Goal: Information Seeking & Learning: Learn about a topic

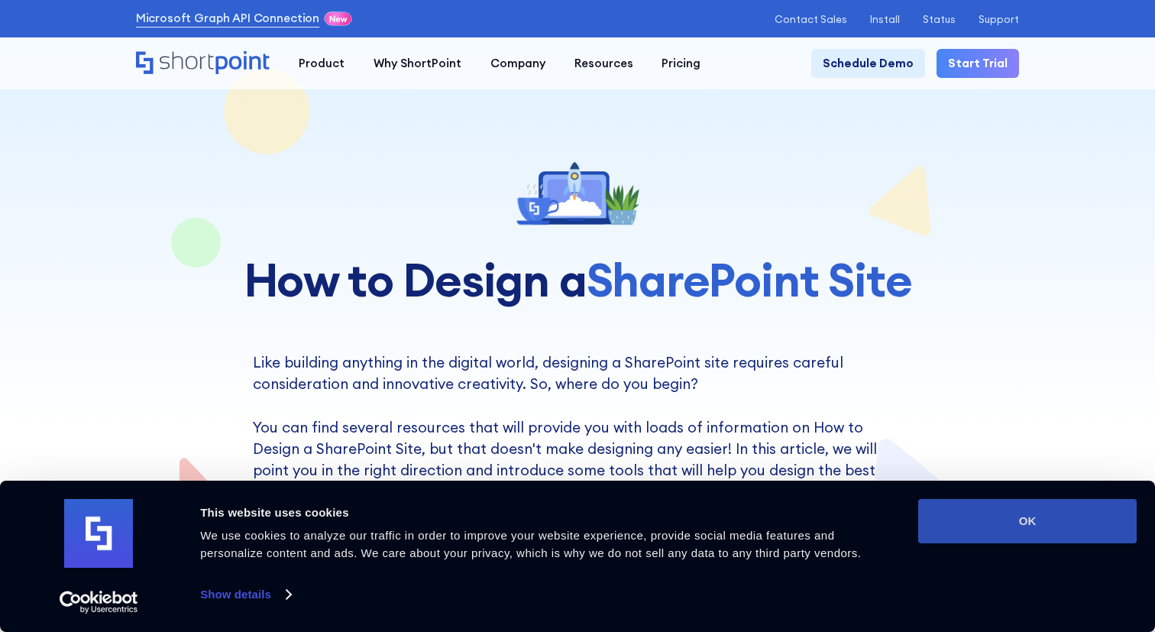
click at [1045, 538] on button "OK" at bounding box center [1027, 521] width 218 height 44
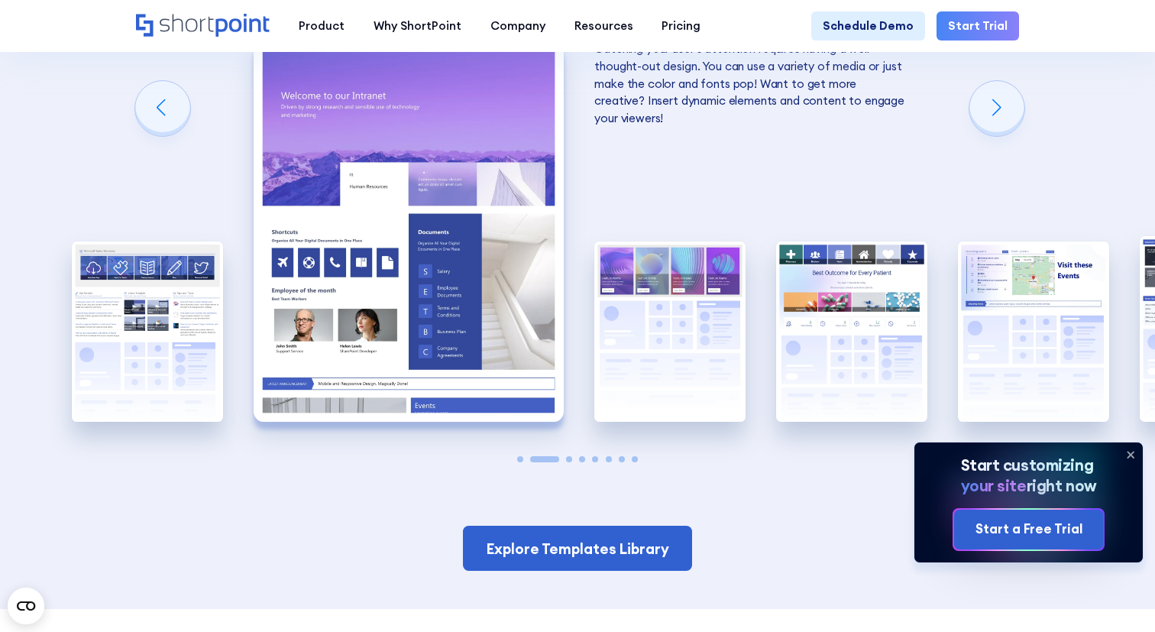
scroll to position [2440, 0]
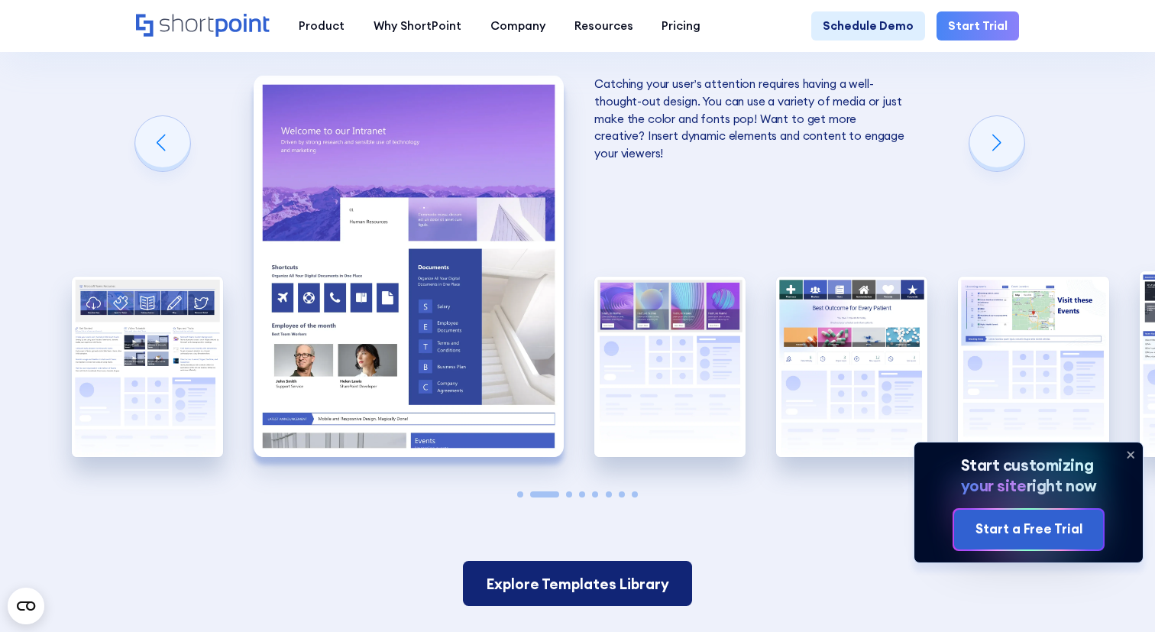
click at [540, 567] on link "Explore Templates Library" at bounding box center [577, 583] width 228 height 45
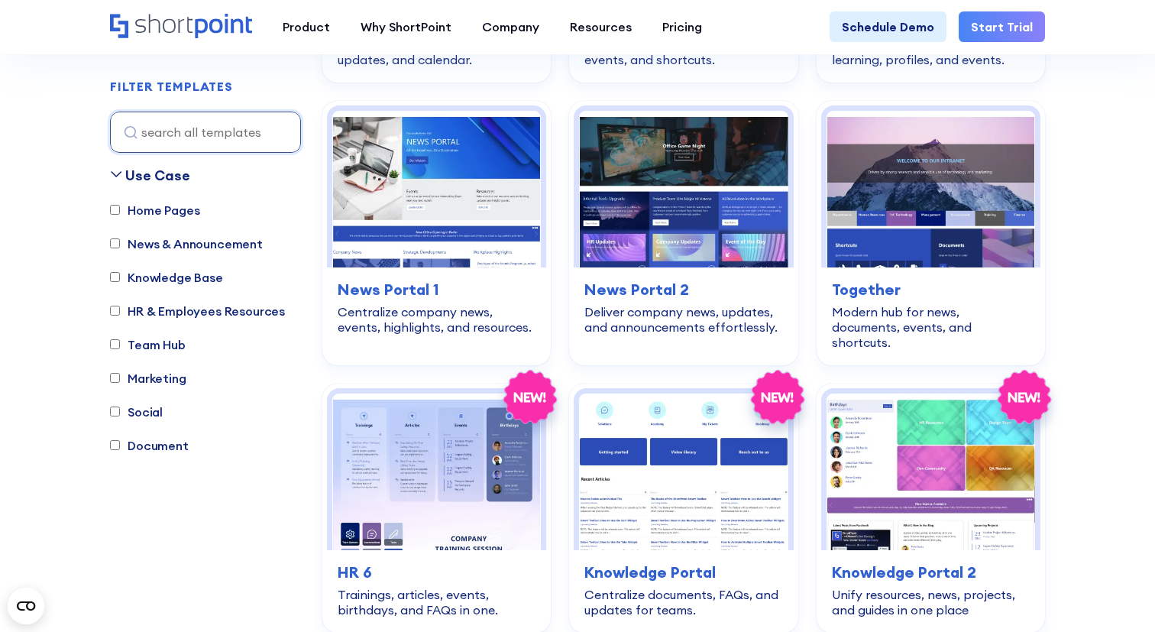
scroll to position [3160, 0]
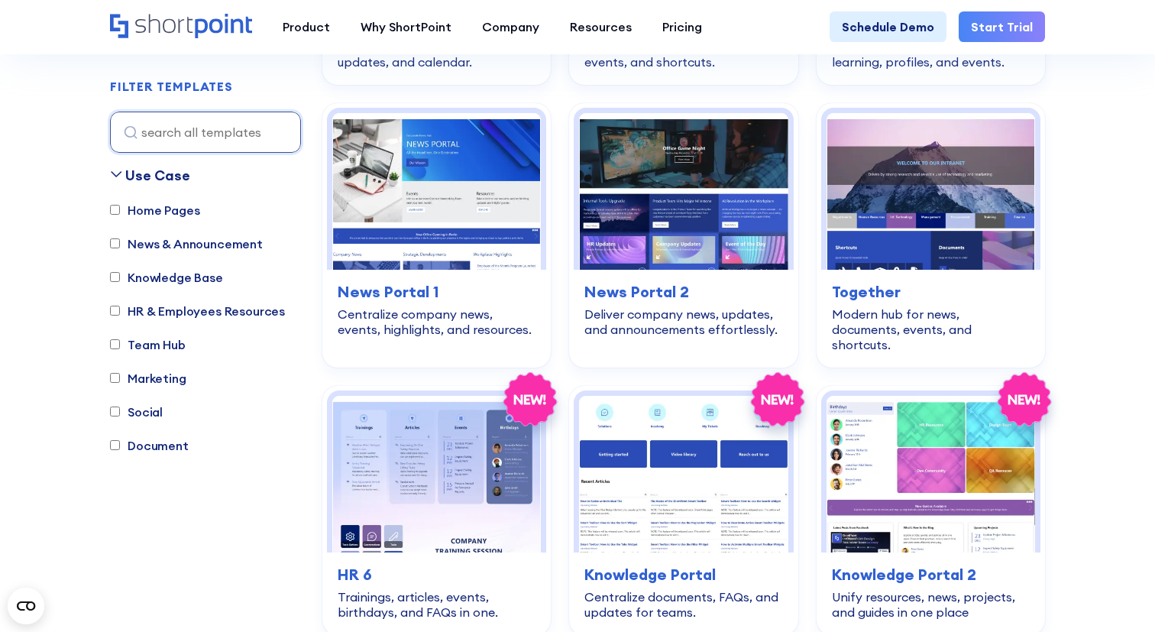
click at [115, 212] on input "Home Pages" at bounding box center [115, 210] width 10 height 10
checkbox input "true"
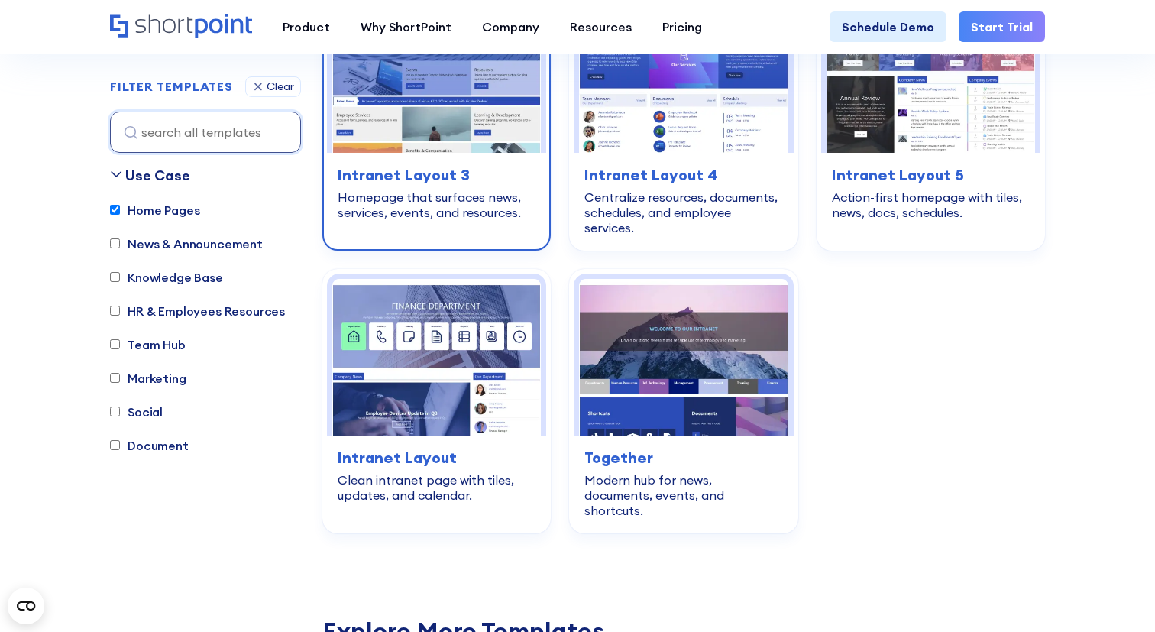
scroll to position [810, 0]
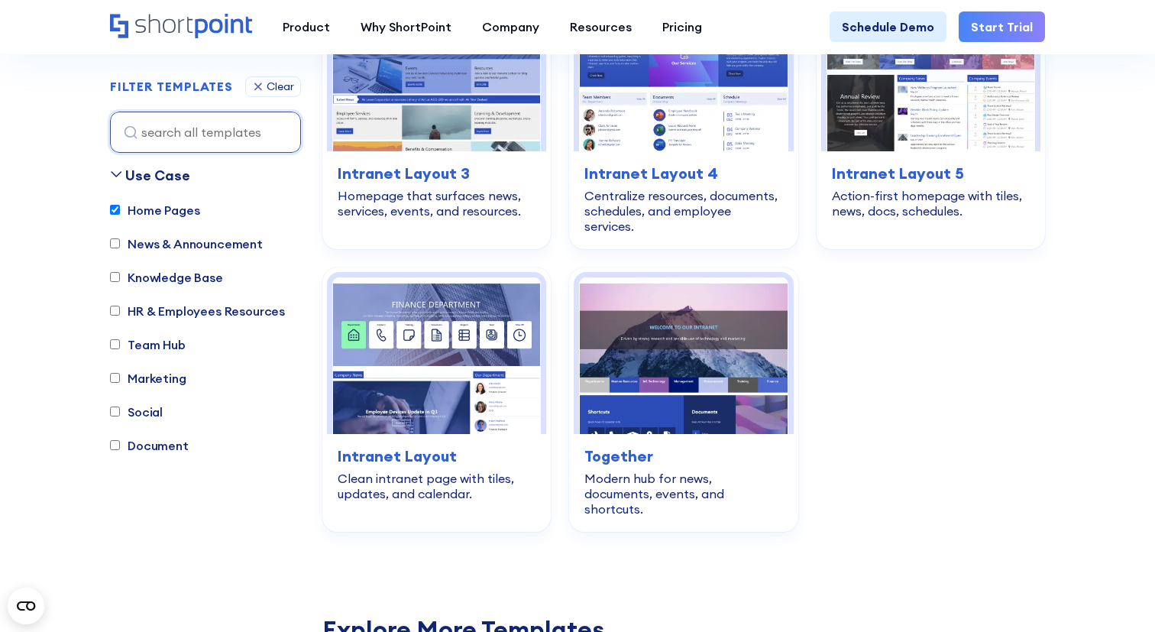
drag, startPoint x: 651, startPoint y: 351, endPoint x: 518, endPoint y: 4, distance: 371.3
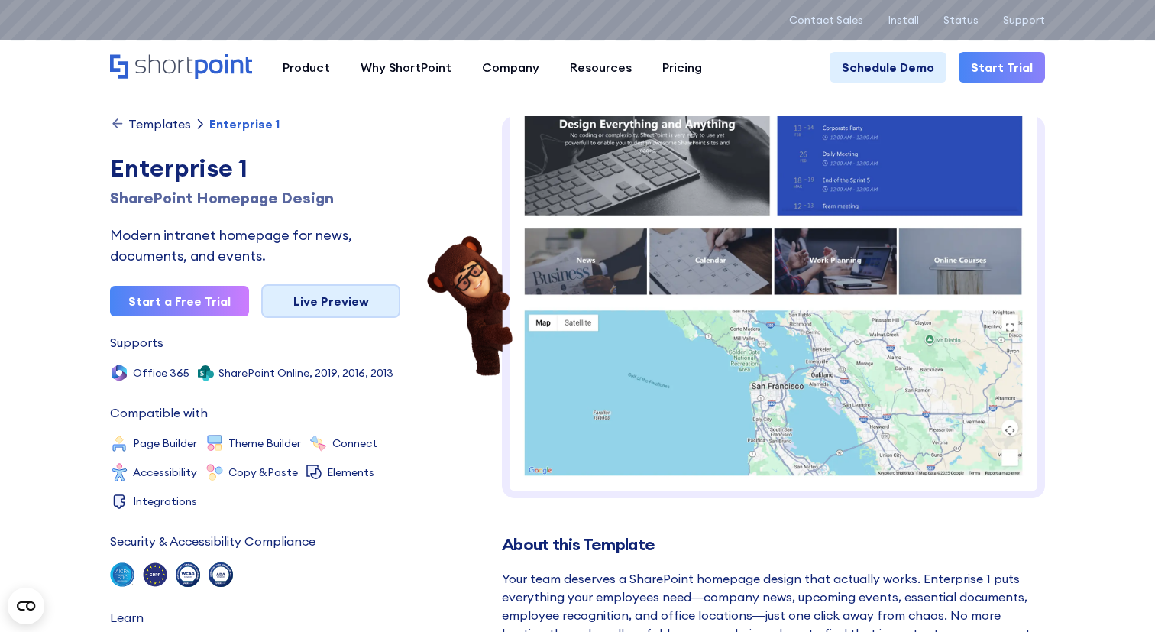
click at [364, 307] on link "Live Preview" at bounding box center [330, 301] width 139 height 34
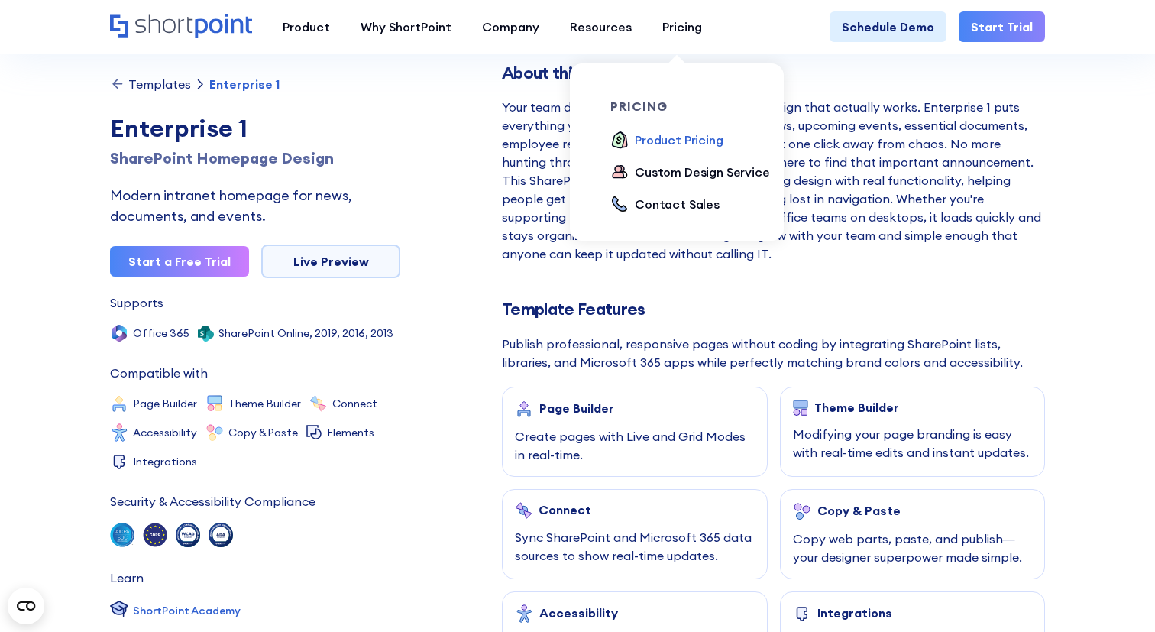
click at [654, 143] on div "Product Pricing" at bounding box center [679, 140] width 89 height 18
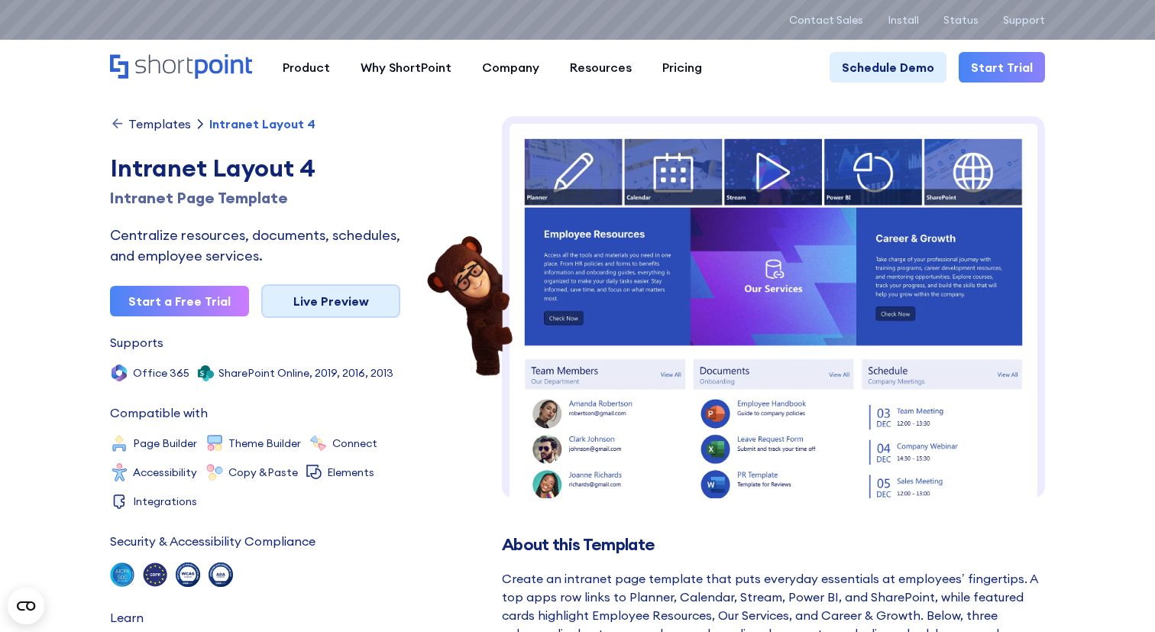
click at [298, 299] on link "Live Preview" at bounding box center [330, 301] width 139 height 34
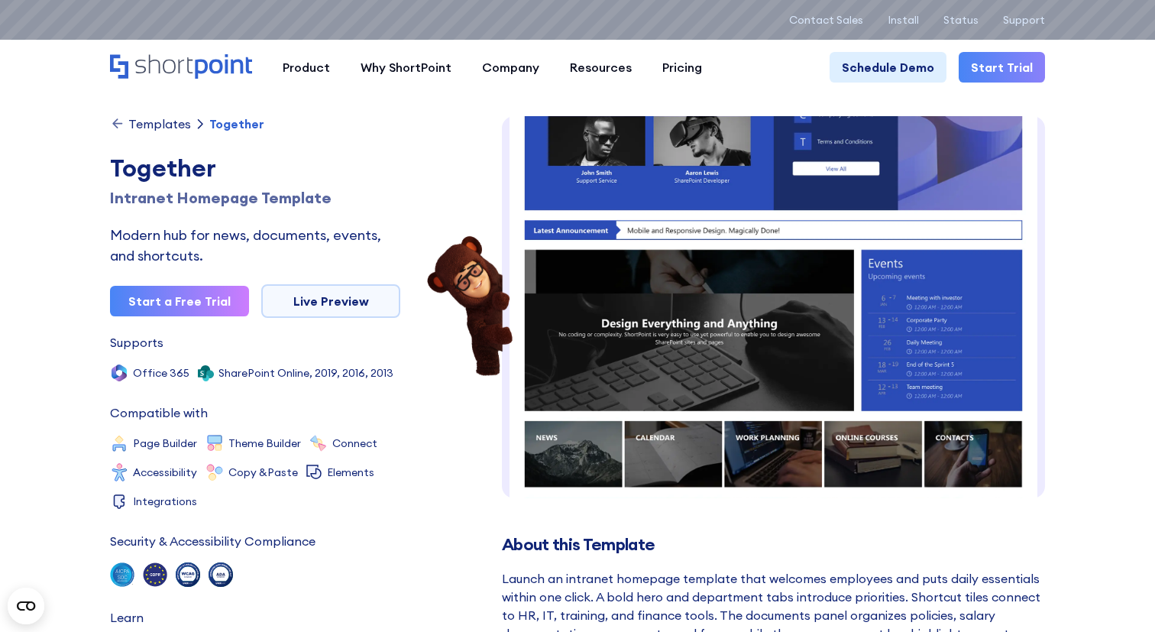
scroll to position [449, 0]
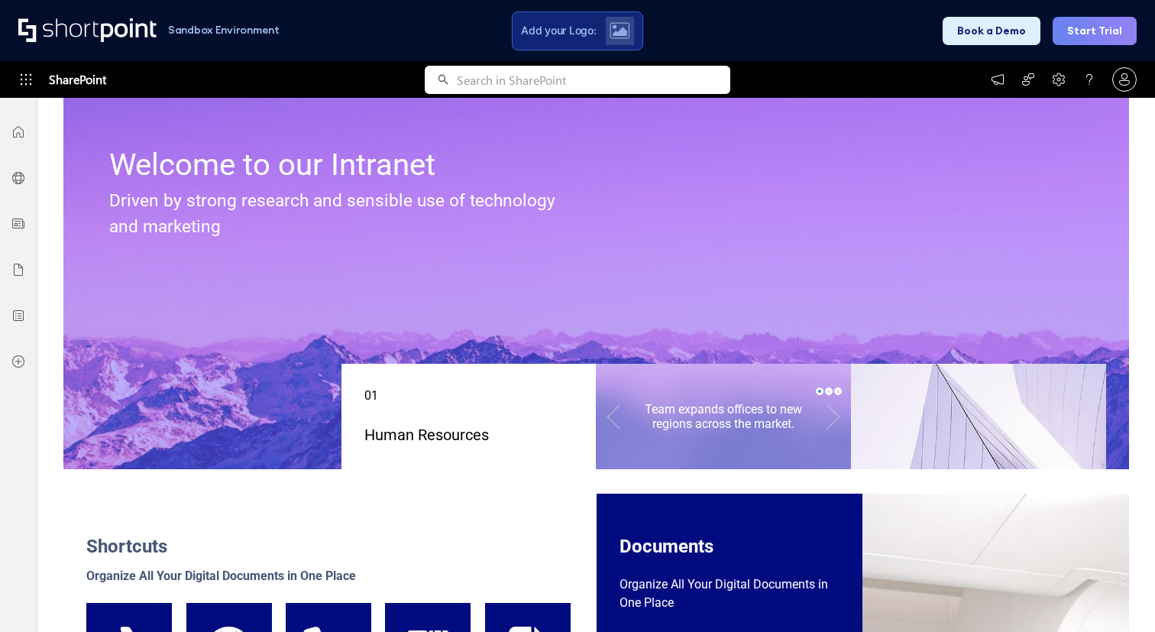
scroll to position [238, 0]
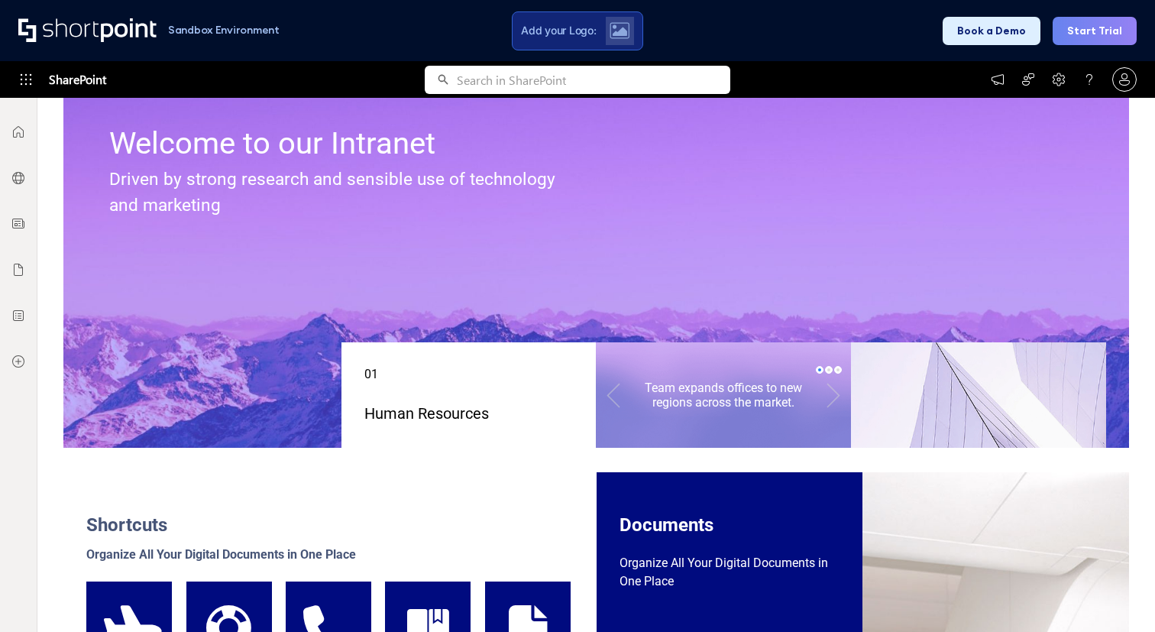
click at [651, 390] on div "Team expands offices to new regions across the market." at bounding box center [723, 394] width 192 height 29
click at [830, 399] on link at bounding box center [833, 394] width 34 height 67
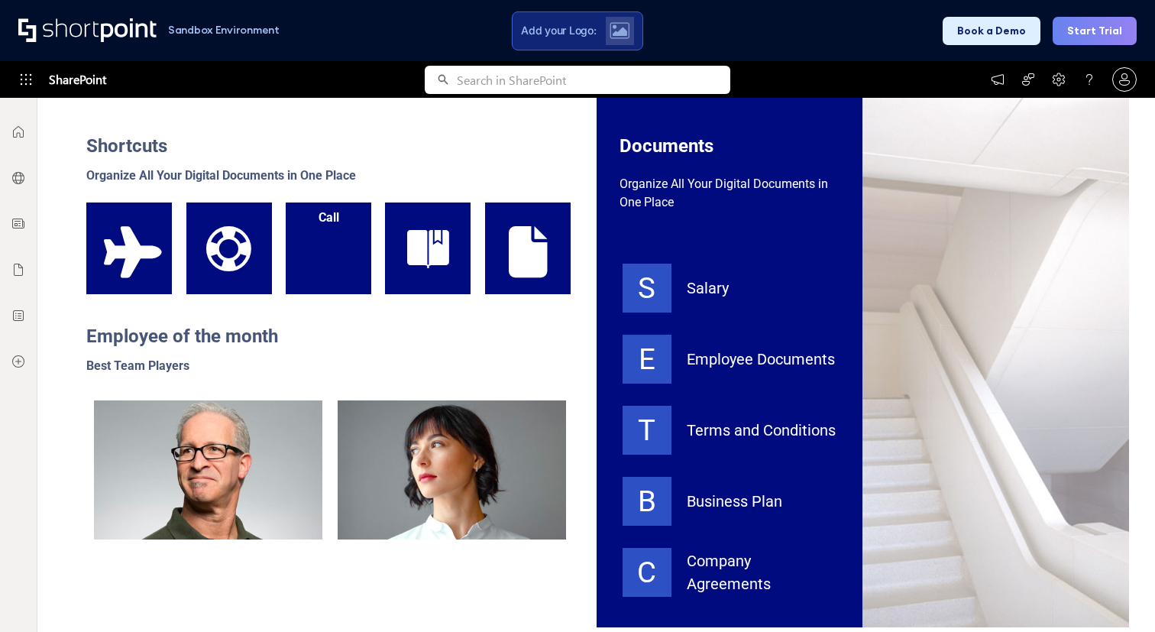
scroll to position [618, 0]
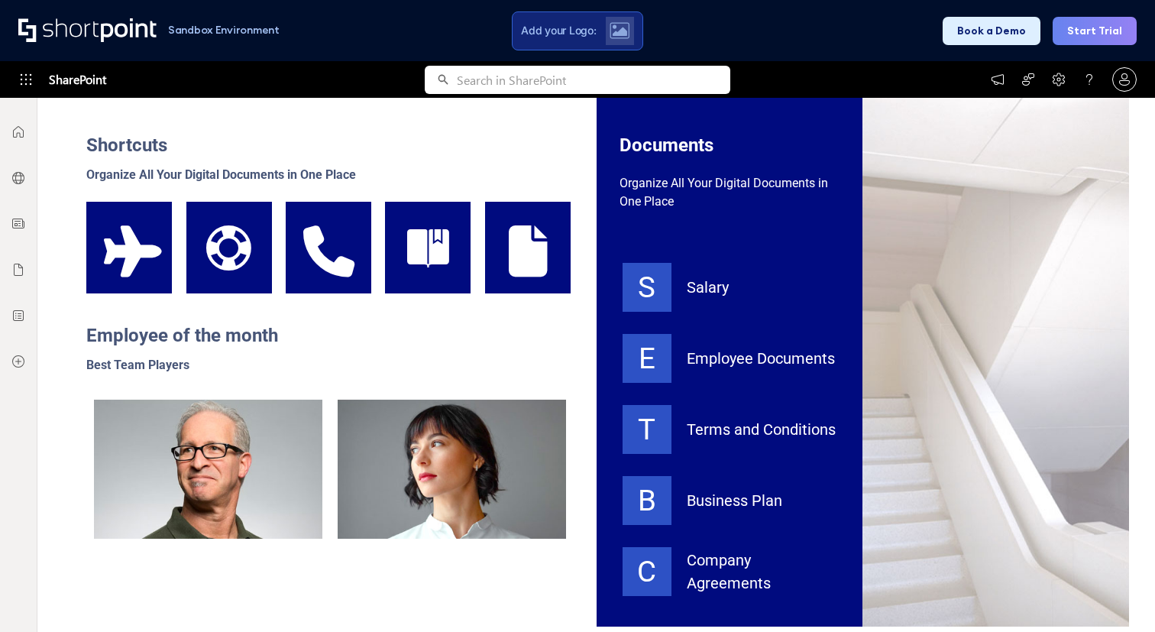
click at [230, 475] on div at bounding box center [208, 468] width 228 height 139
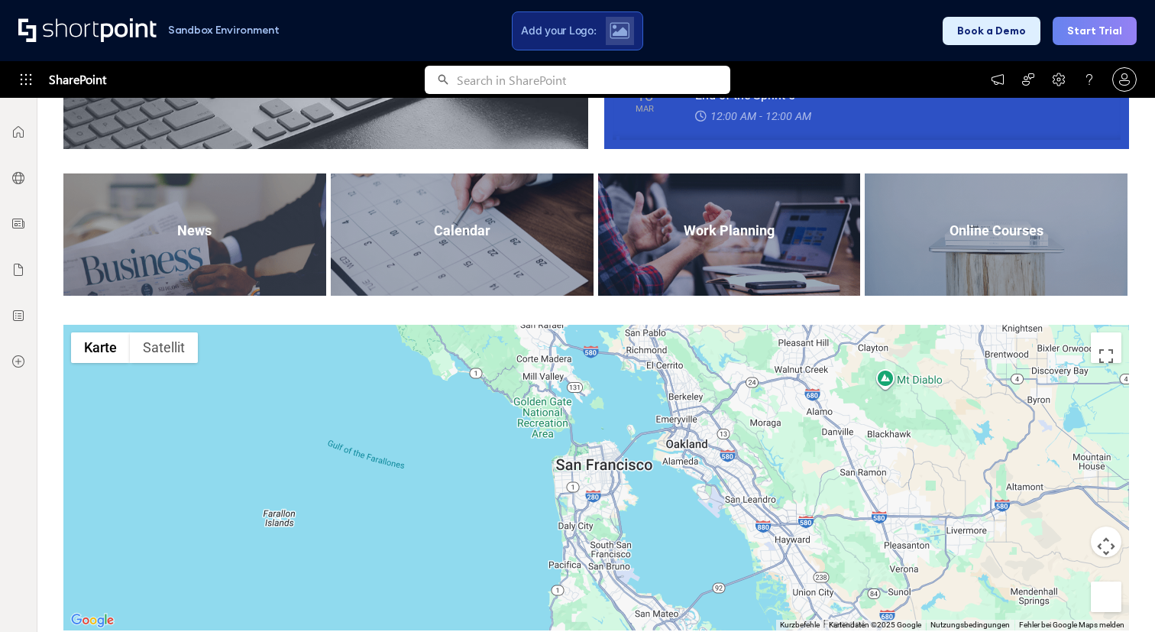
scroll to position [1491, 0]
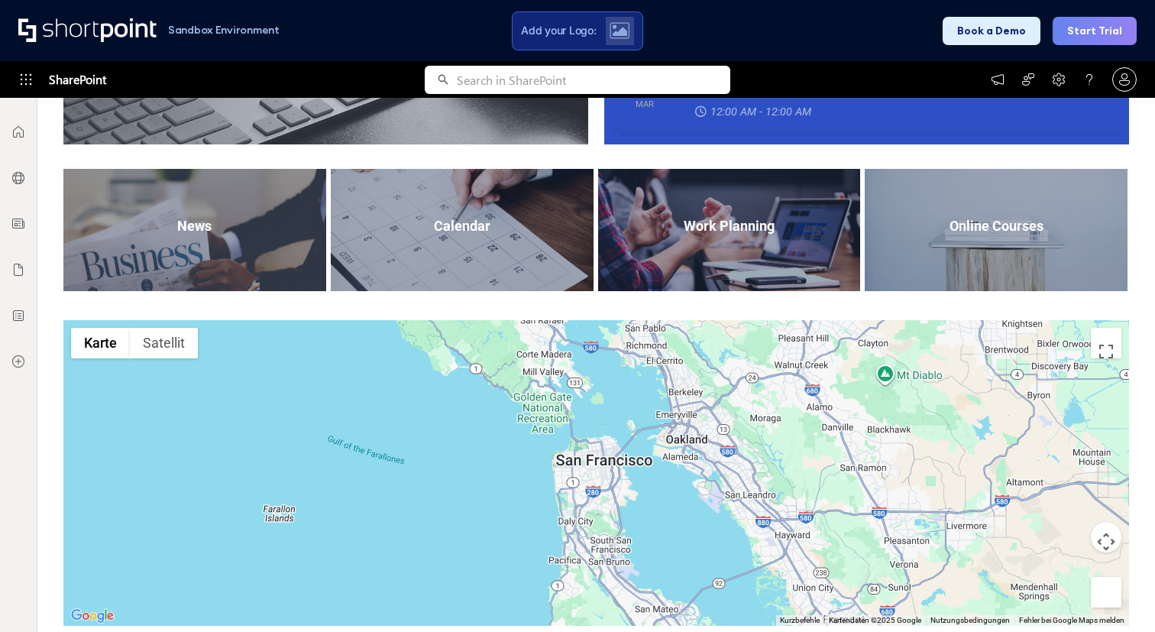
click at [463, 225] on div "Calendar" at bounding box center [462, 226] width 255 height 16
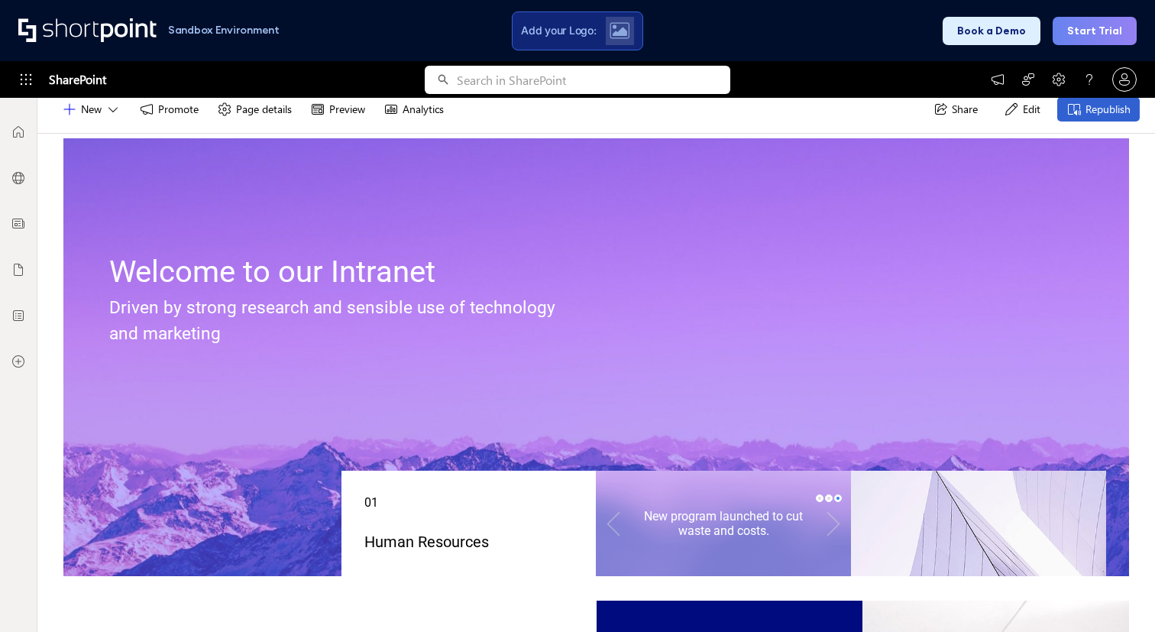
scroll to position [0, 0]
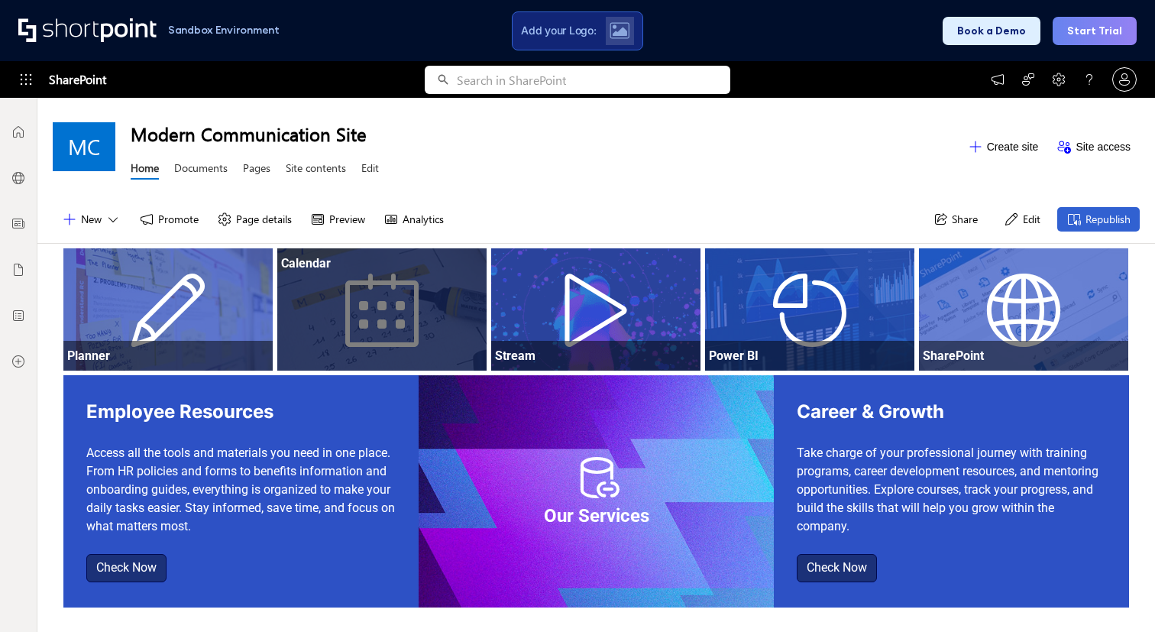
click at [345, 337] on div at bounding box center [381, 324] width 209 height 92
click at [386, 295] on div at bounding box center [381, 324] width 209 height 92
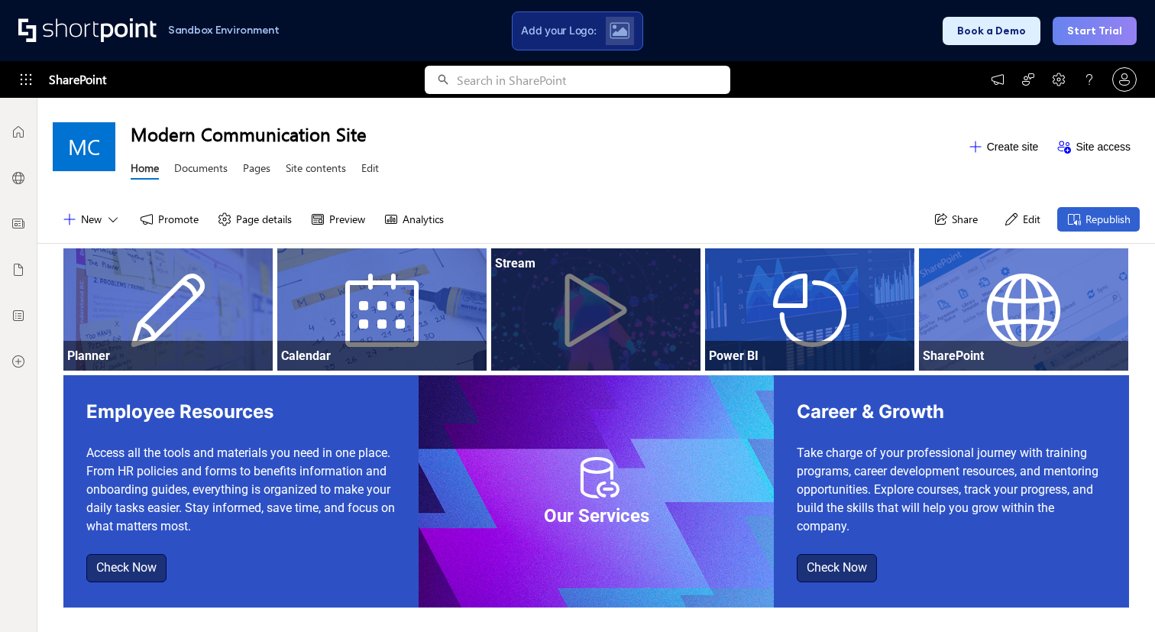
click at [571, 309] on div at bounding box center [595, 324] width 209 height 92
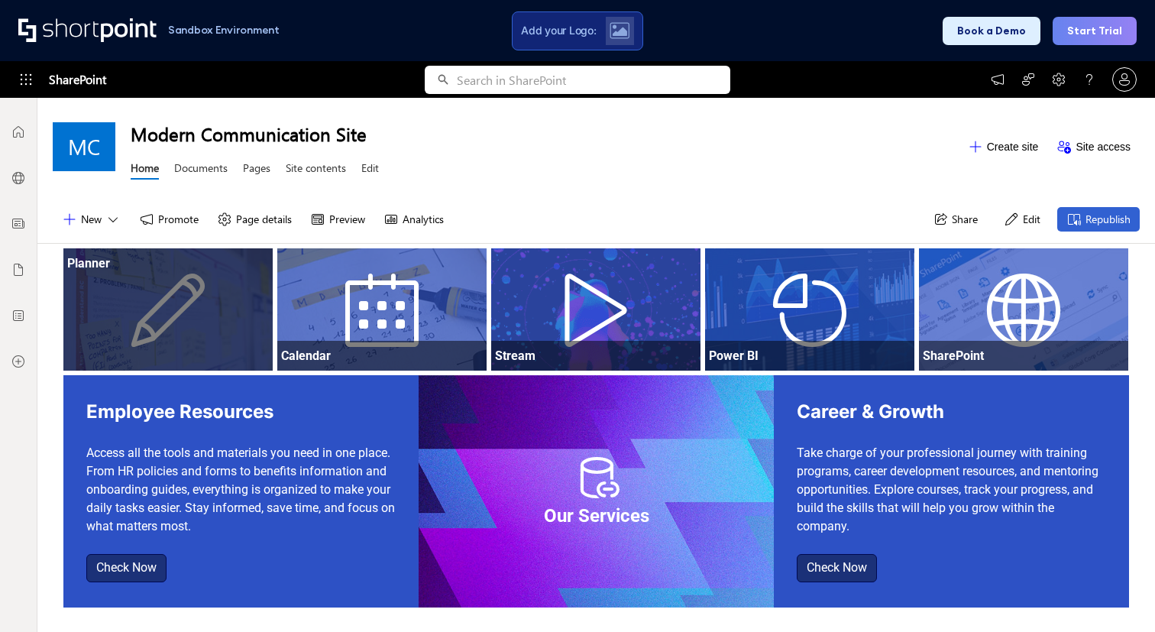
click at [136, 315] on div at bounding box center [167, 324] width 209 height 92
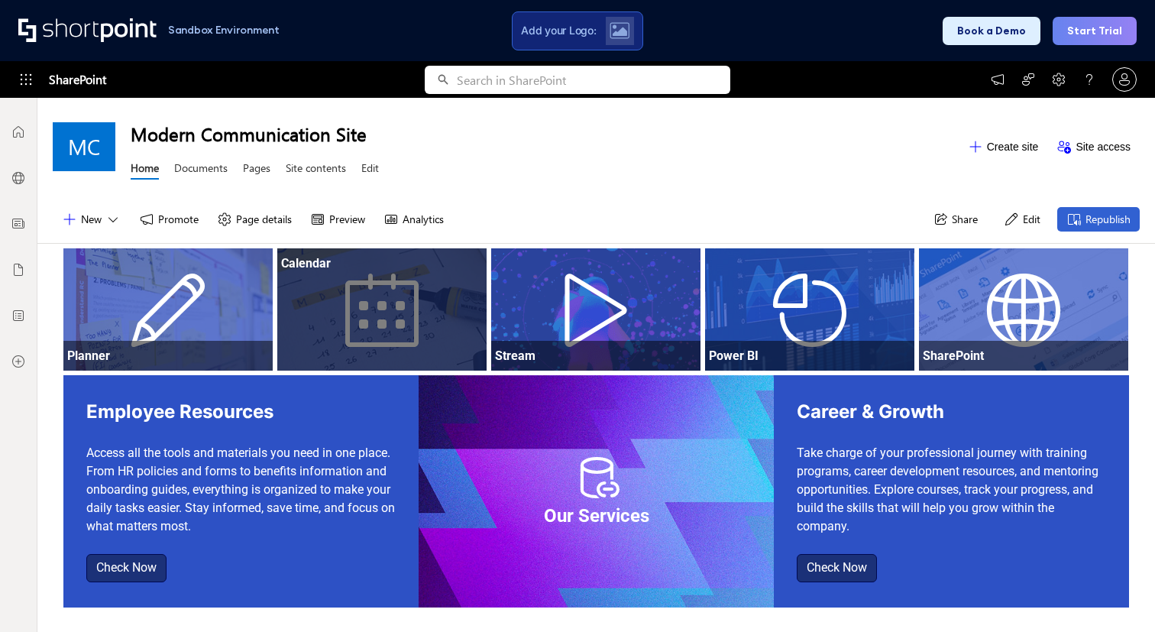
click at [442, 307] on div at bounding box center [381, 324] width 209 height 92
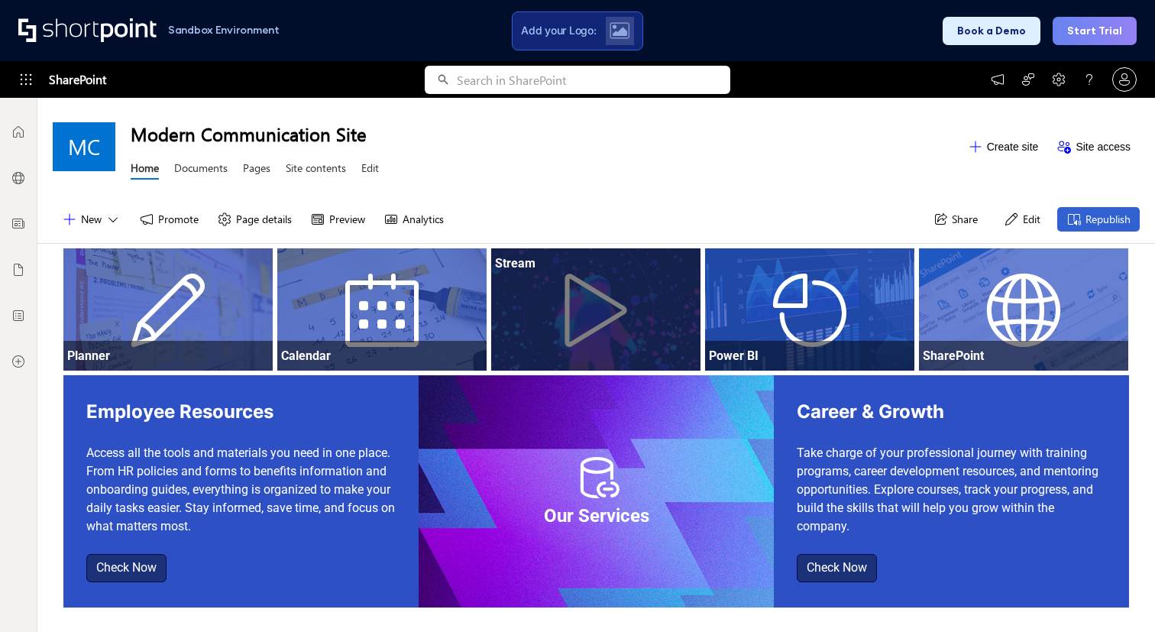
click at [576, 299] on div "Stream" at bounding box center [595, 309] width 209 height 122
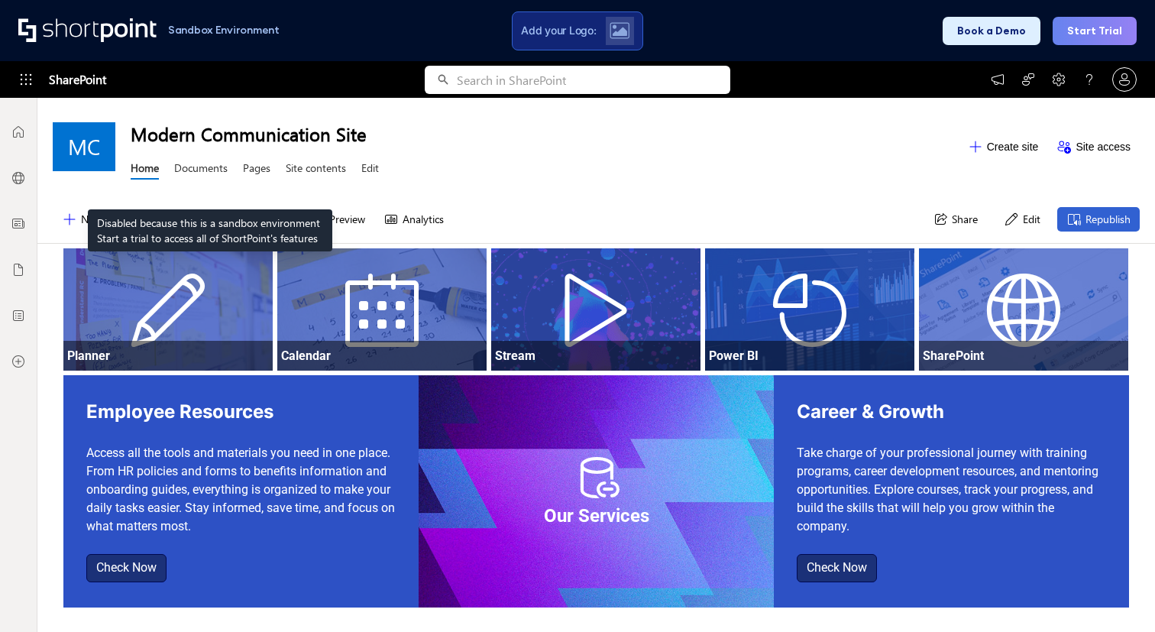
click at [210, 171] on link "Documents" at bounding box center [200, 169] width 53 height 19
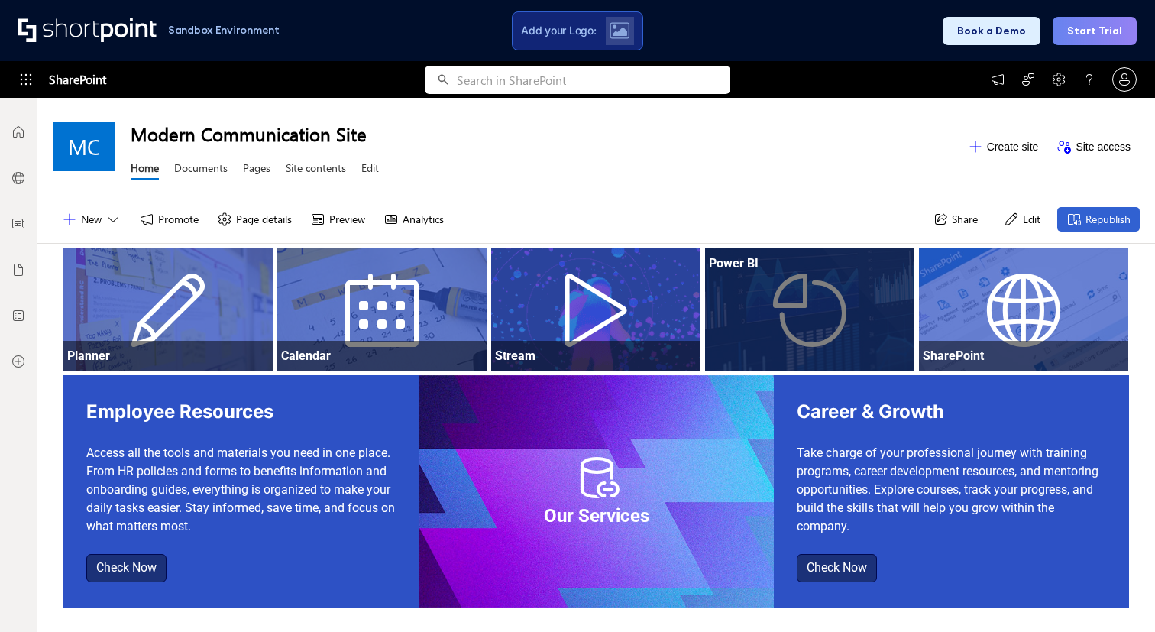
click at [762, 330] on div at bounding box center [809, 324] width 209 height 92
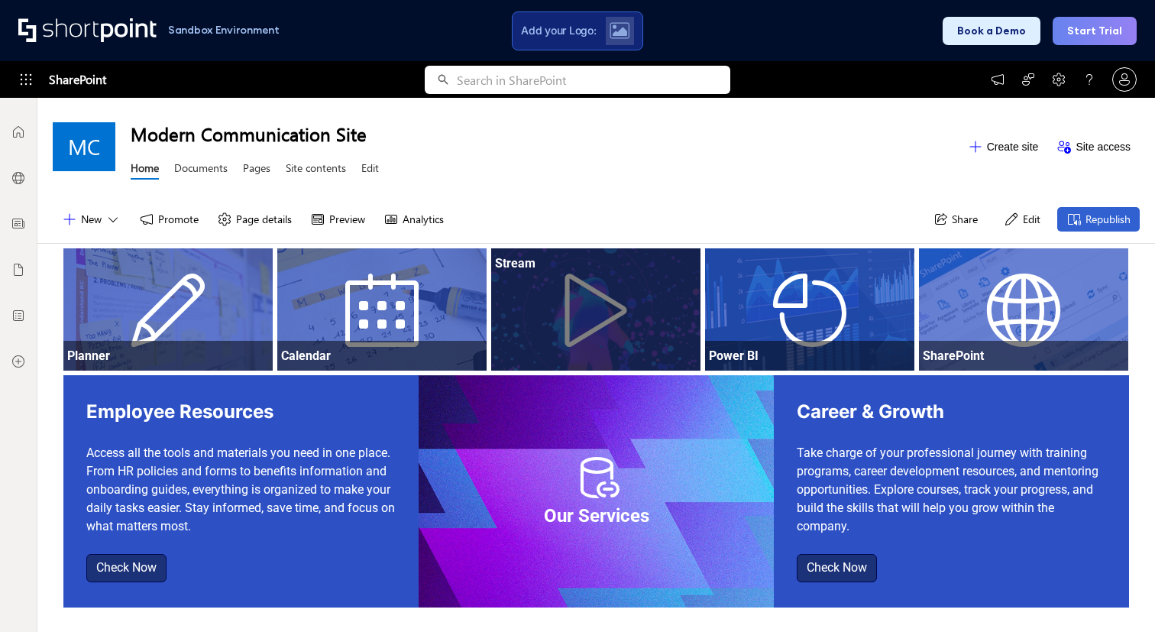
click at [611, 326] on div at bounding box center [595, 324] width 209 height 92
